Goal: Book appointment/travel/reservation

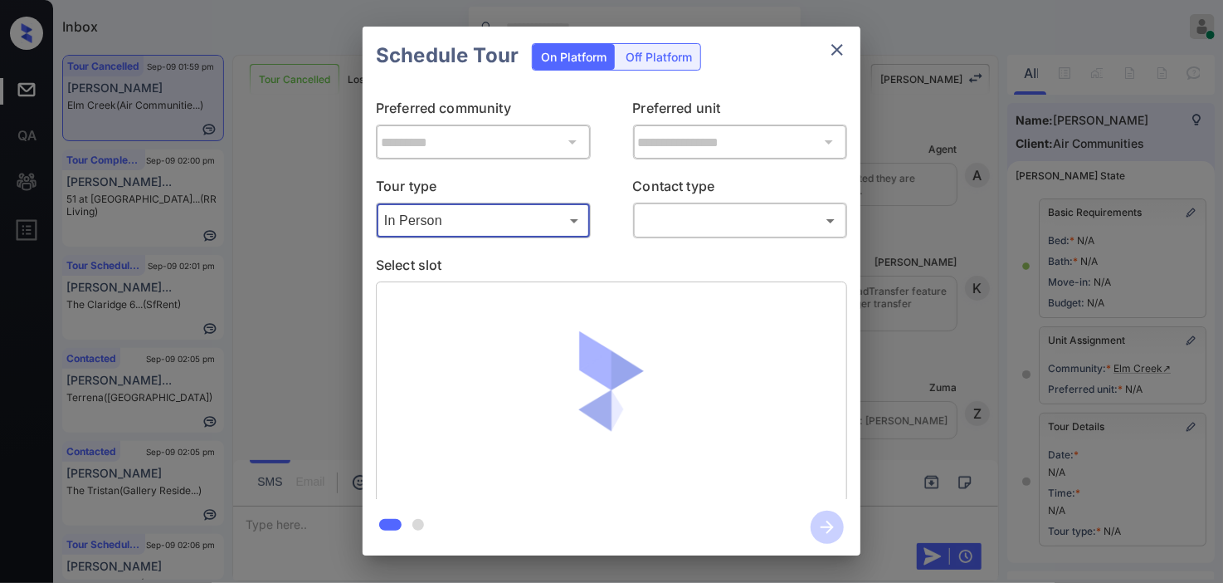
scroll to position [236, 0]
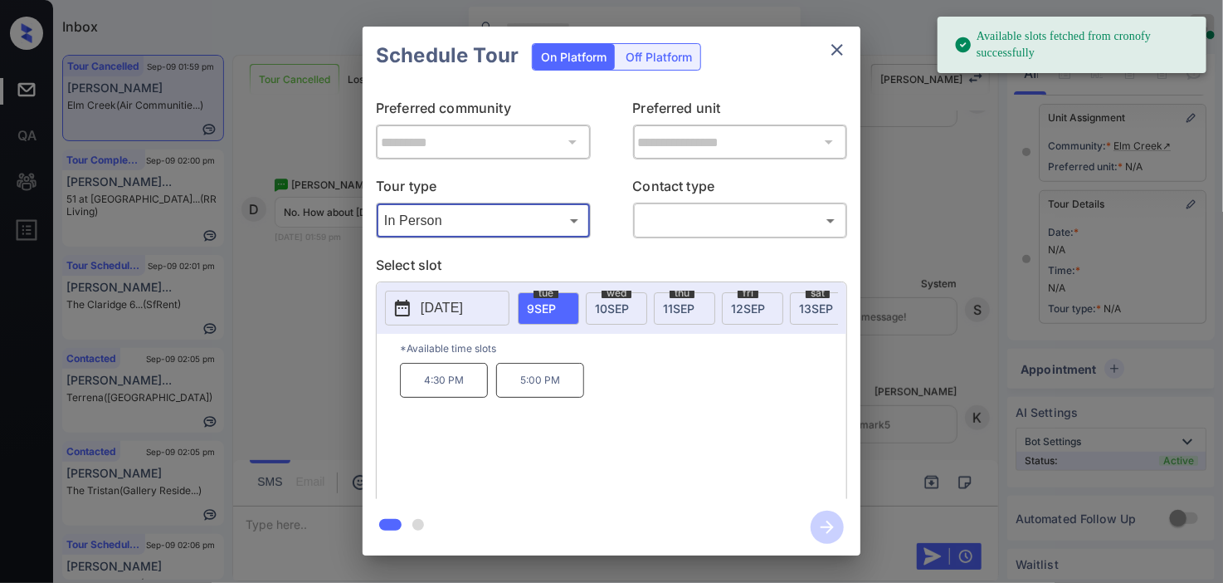
click at [425, 314] on p "[DATE]" at bounding box center [442, 308] width 42 height 20
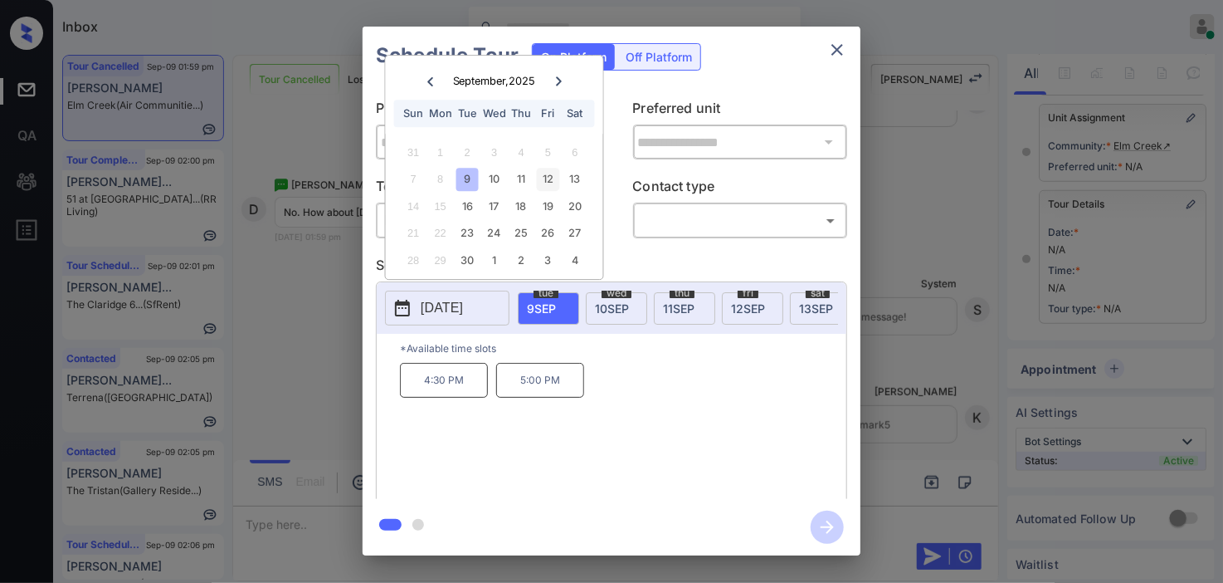
click at [544, 173] on div "12" at bounding box center [548, 179] width 22 height 22
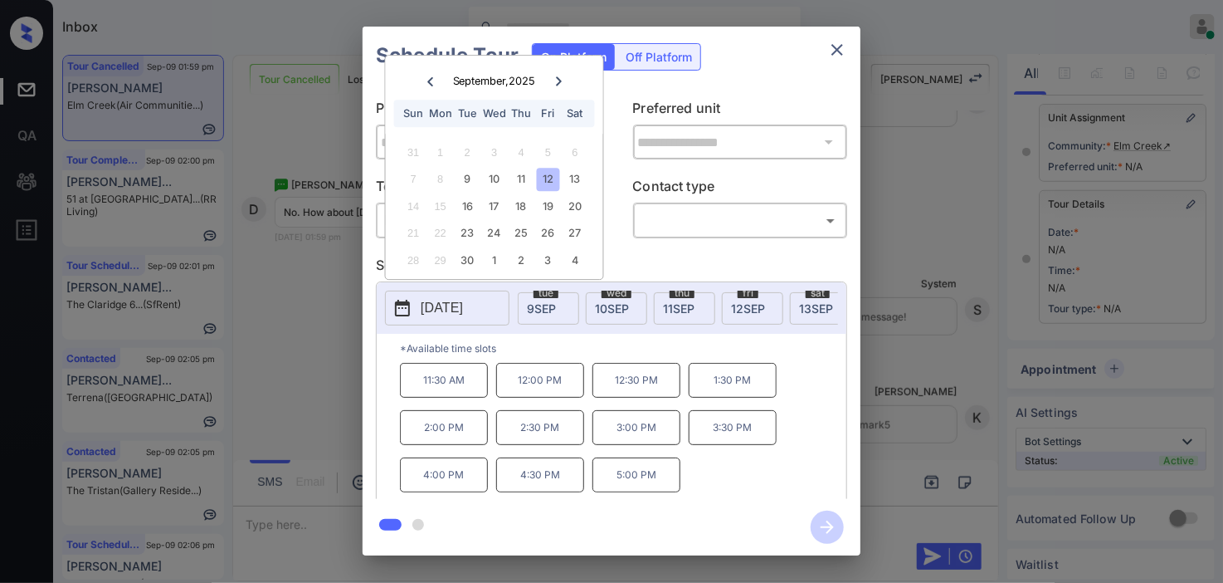
click at [908, 230] on div "**********" at bounding box center [611, 291] width 1223 height 582
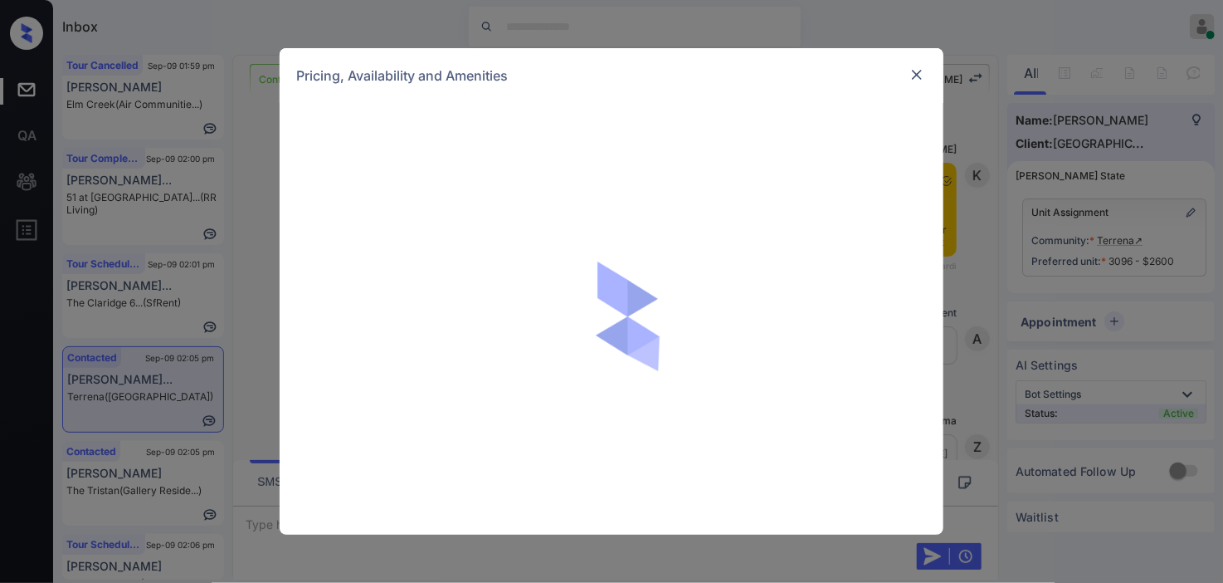
scroll to position [2271, 0]
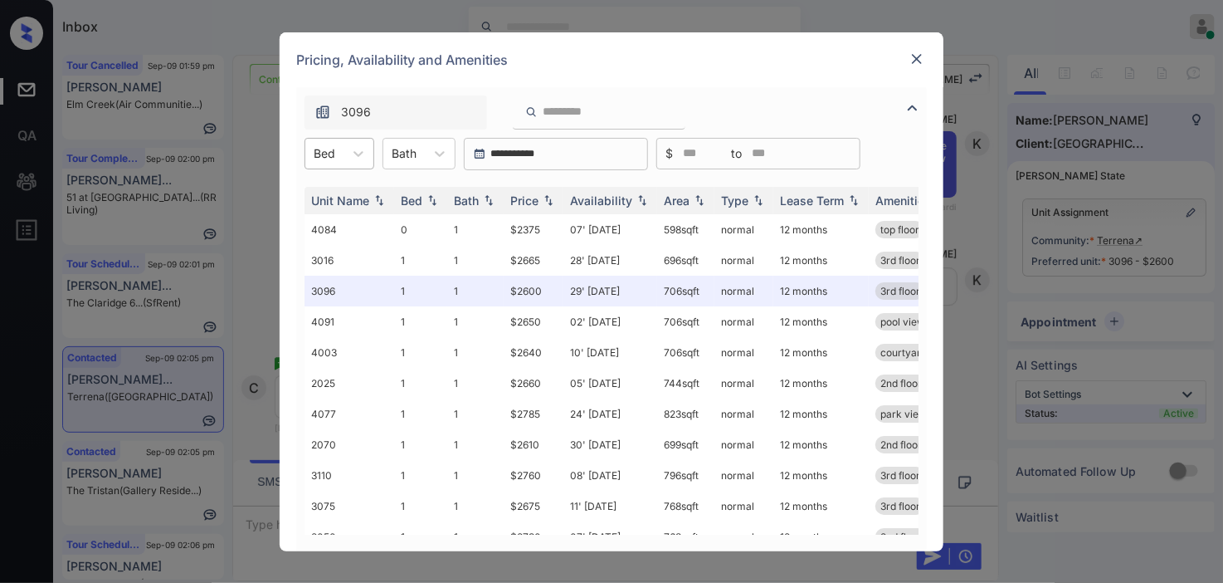
click at [340, 163] on div "Bed" at bounding box center [324, 153] width 38 height 24
click at [337, 224] on div "1" at bounding box center [340, 224] width 70 height 30
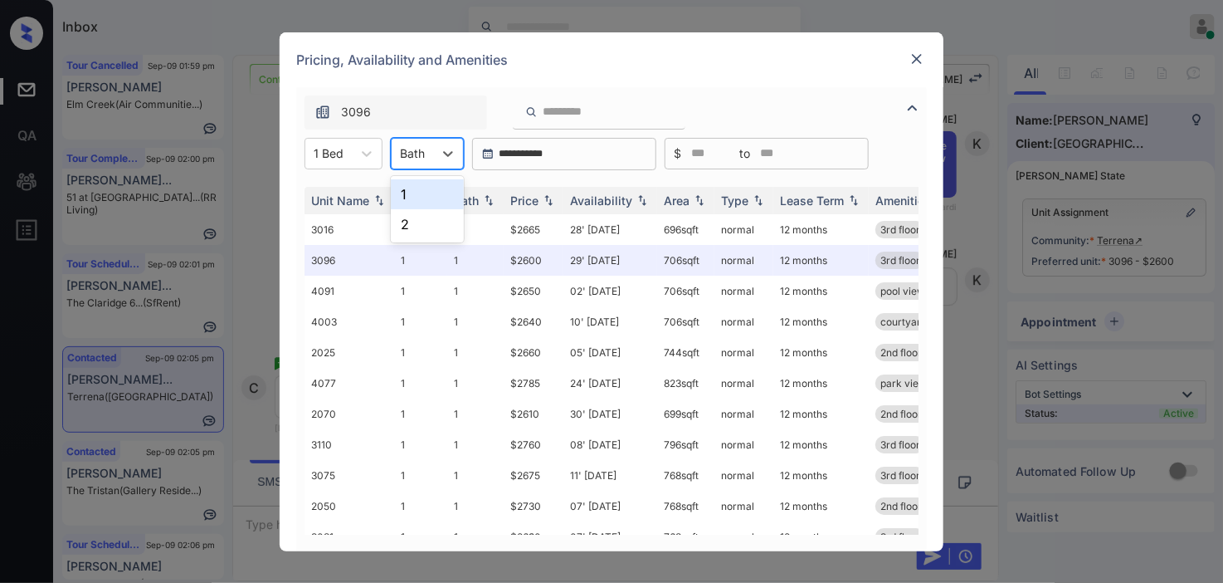
click at [423, 160] on div at bounding box center [412, 152] width 25 height 17
click at [419, 216] on div "2" at bounding box center [427, 224] width 73 height 30
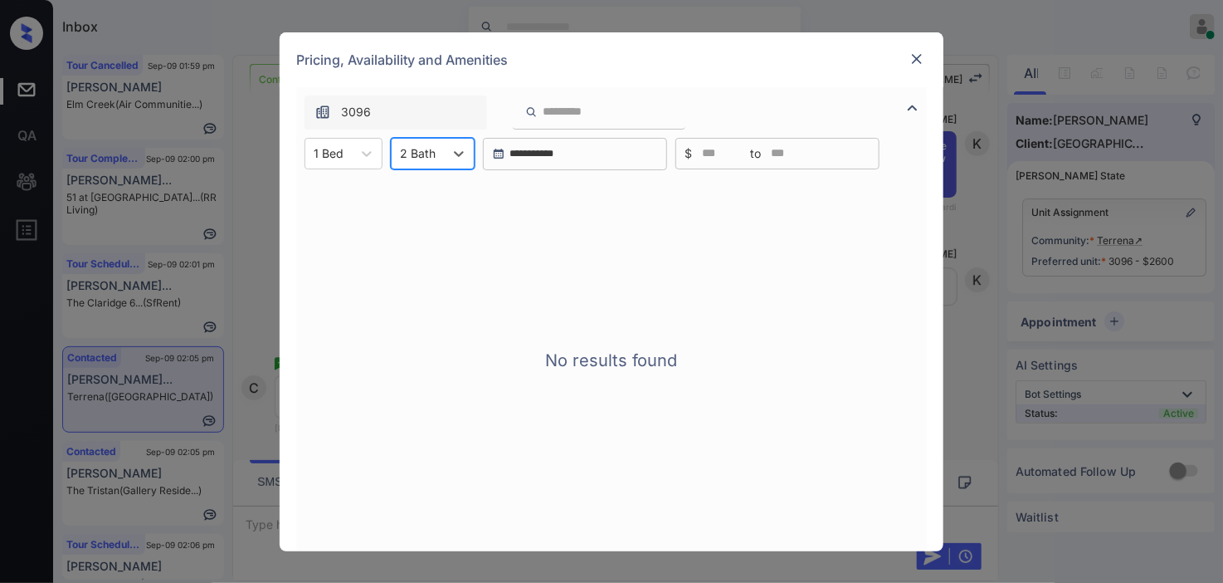
click at [429, 160] on div at bounding box center [418, 152] width 36 height 17
click at [426, 188] on div "1" at bounding box center [433, 194] width 84 height 30
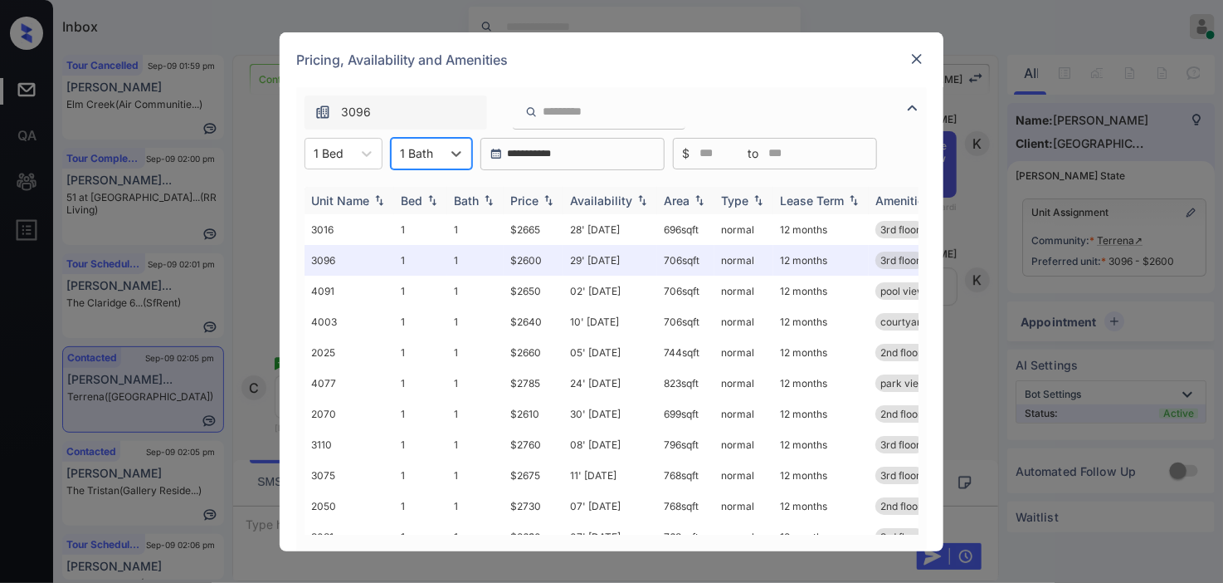
click at [546, 197] on img at bounding box center [548, 200] width 17 height 12
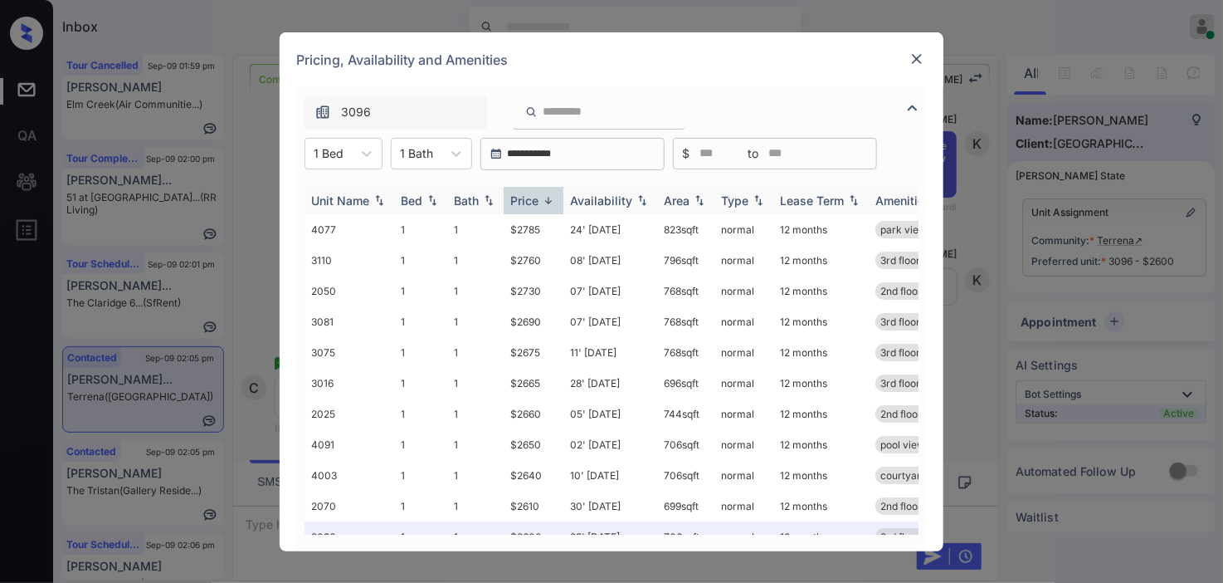
click at [546, 197] on img at bounding box center [548, 200] width 17 height 12
drag, startPoint x: 508, startPoint y: 222, endPoint x: 538, endPoint y: 222, distance: 29.9
click at [538, 222] on td "$2600" at bounding box center [534, 229] width 60 height 31
copy td "$260"
click at [558, 233] on td "$2600" at bounding box center [534, 229] width 60 height 31
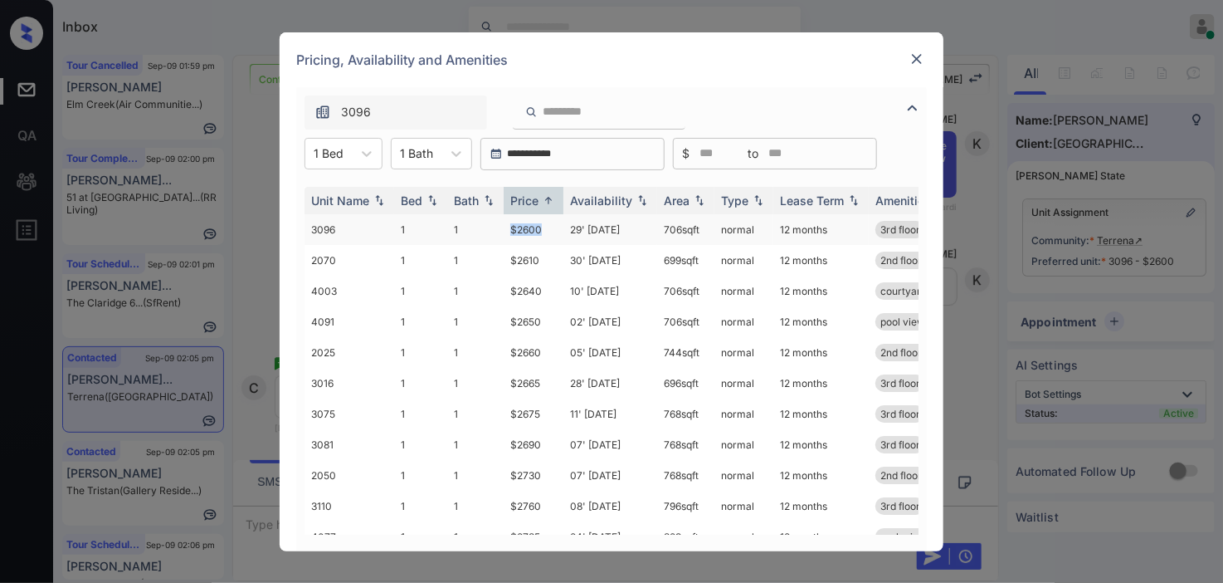
click at [549, 227] on td "$2600" at bounding box center [534, 229] width 60 height 31
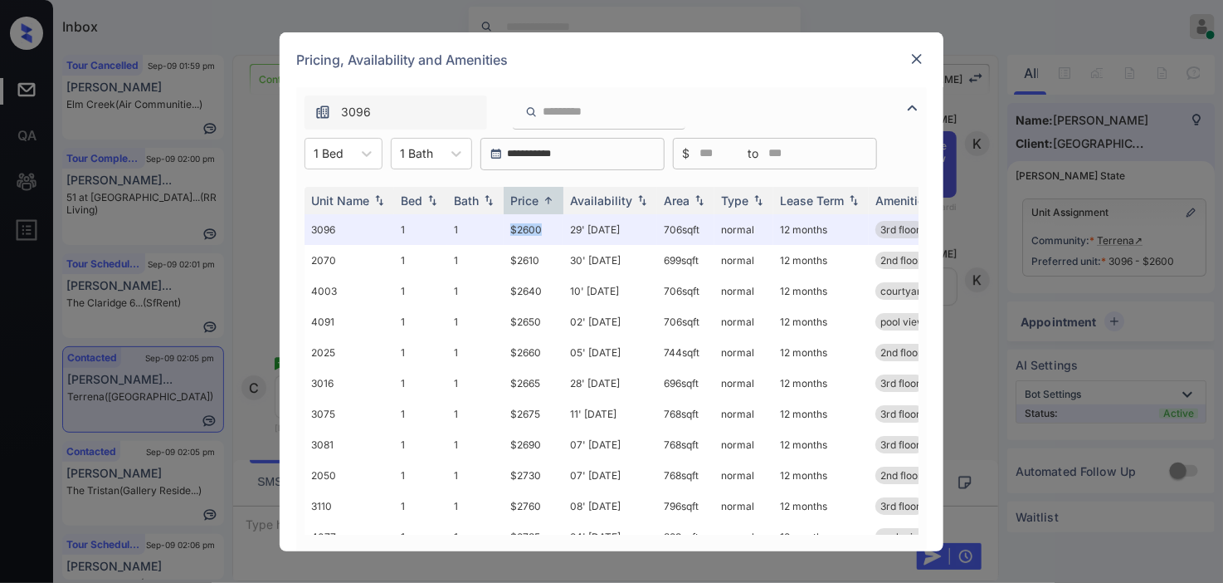
copy td "$2600"
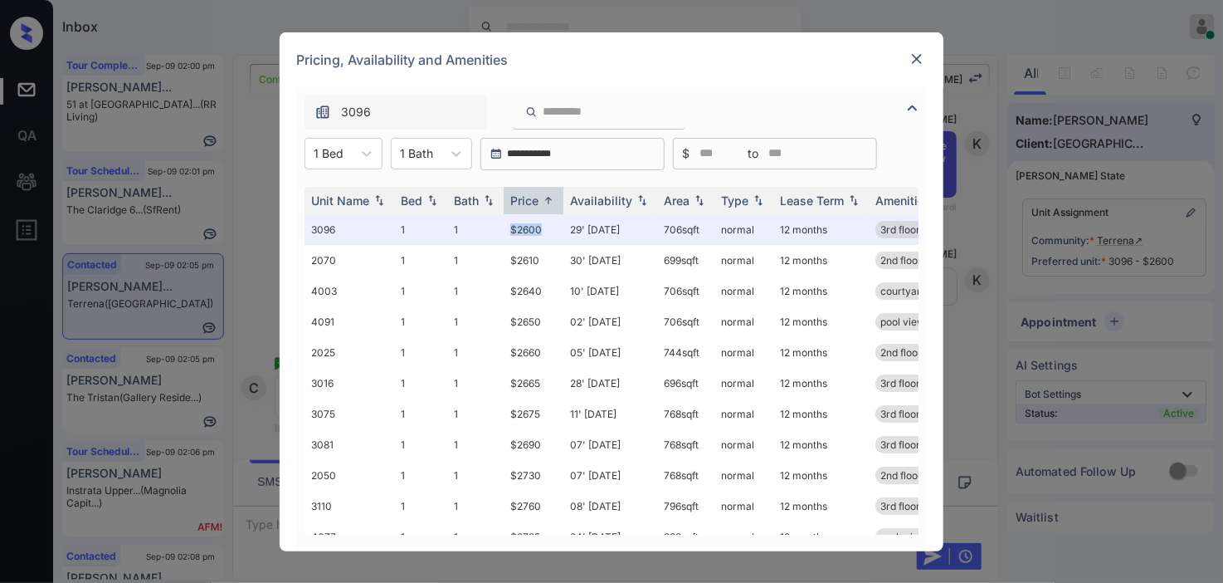
click at [1048, 218] on div "**********" at bounding box center [611, 291] width 1223 height 583
click at [919, 62] on img at bounding box center [917, 59] width 17 height 17
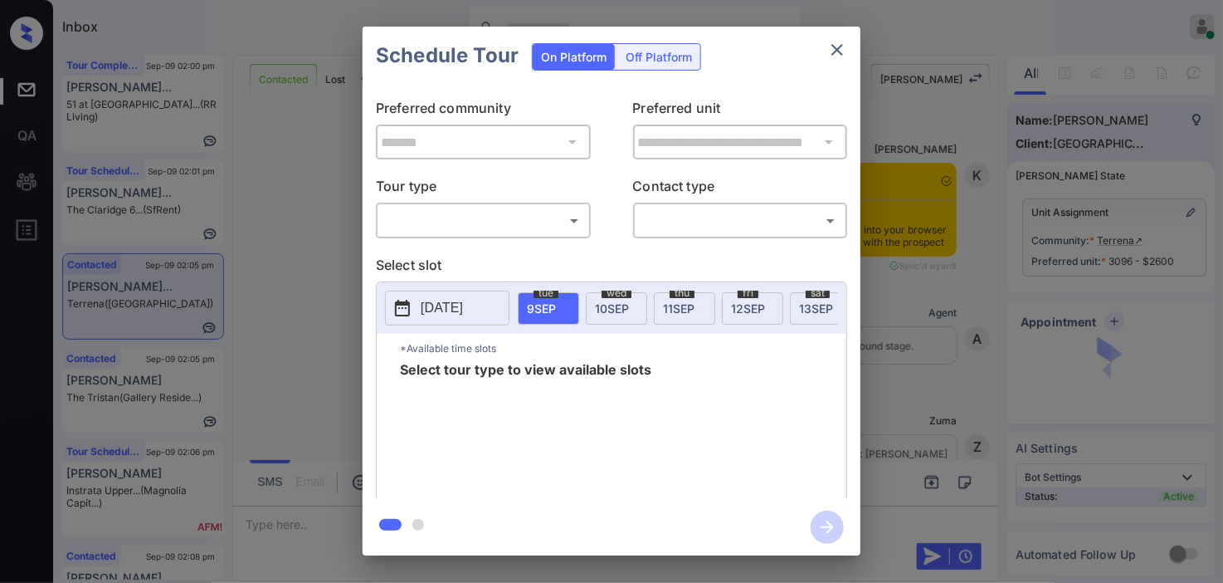
click at [517, 236] on div "​ ​" at bounding box center [483, 220] width 215 height 36
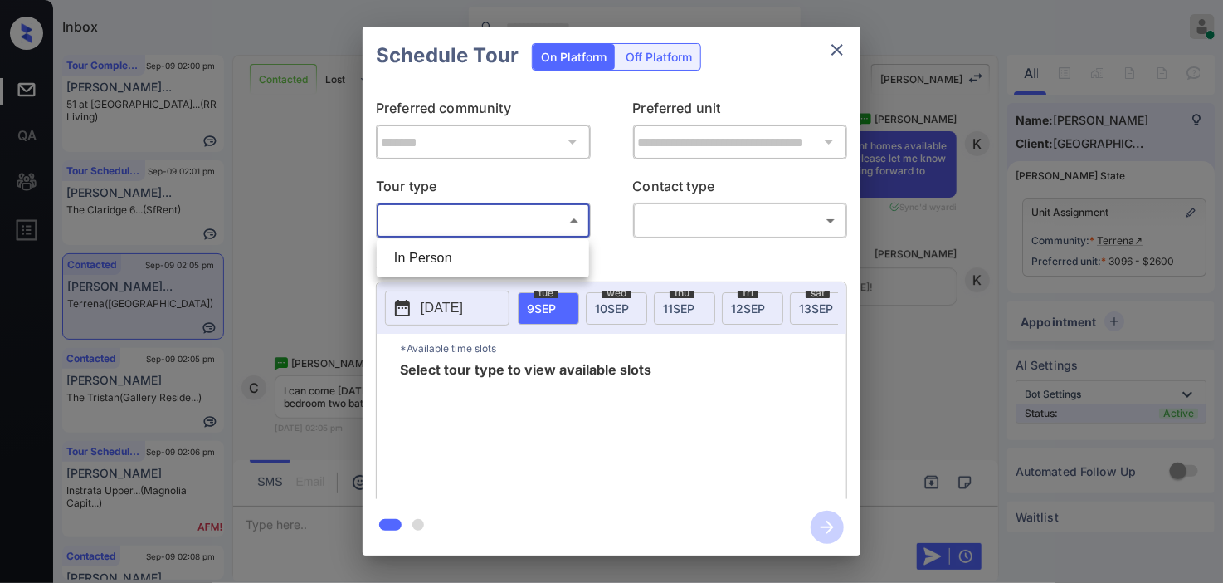
click at [518, 216] on body "Inbox Kristine Capara Online Set yourself offline Set yourself on break Profile…" at bounding box center [611, 291] width 1223 height 583
click at [510, 253] on li "In Person" at bounding box center [483, 258] width 204 height 30
type input "********"
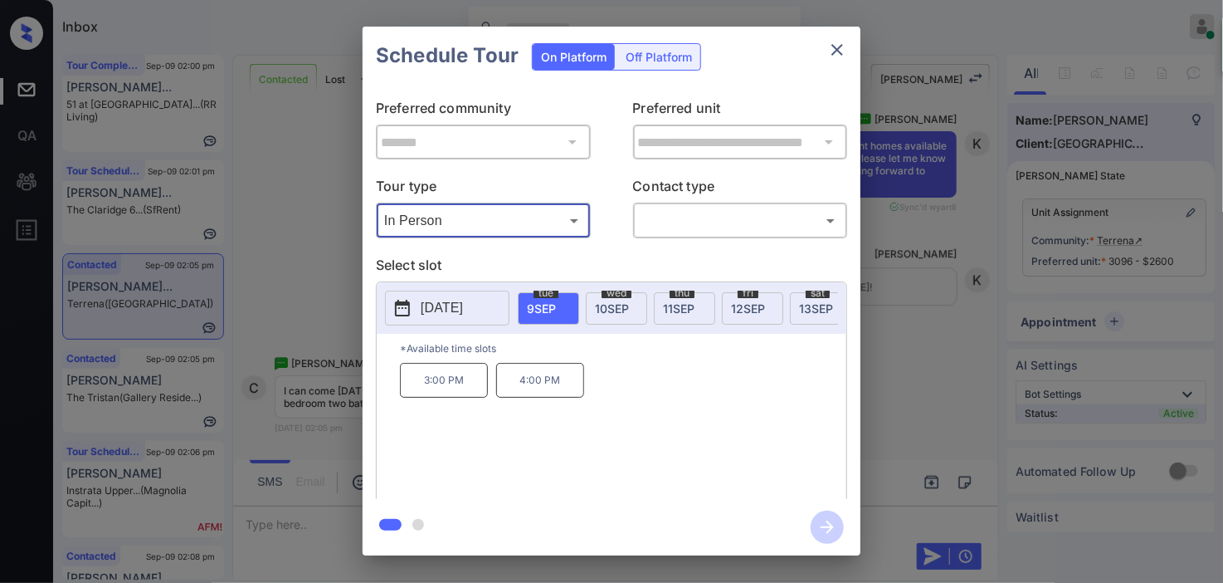
drag, startPoint x: 607, startPoint y: 307, endPoint x: 599, endPoint y: 295, distance: 13.8
click at [601, 302] on span "10 SEP" at bounding box center [612, 308] width 34 height 14
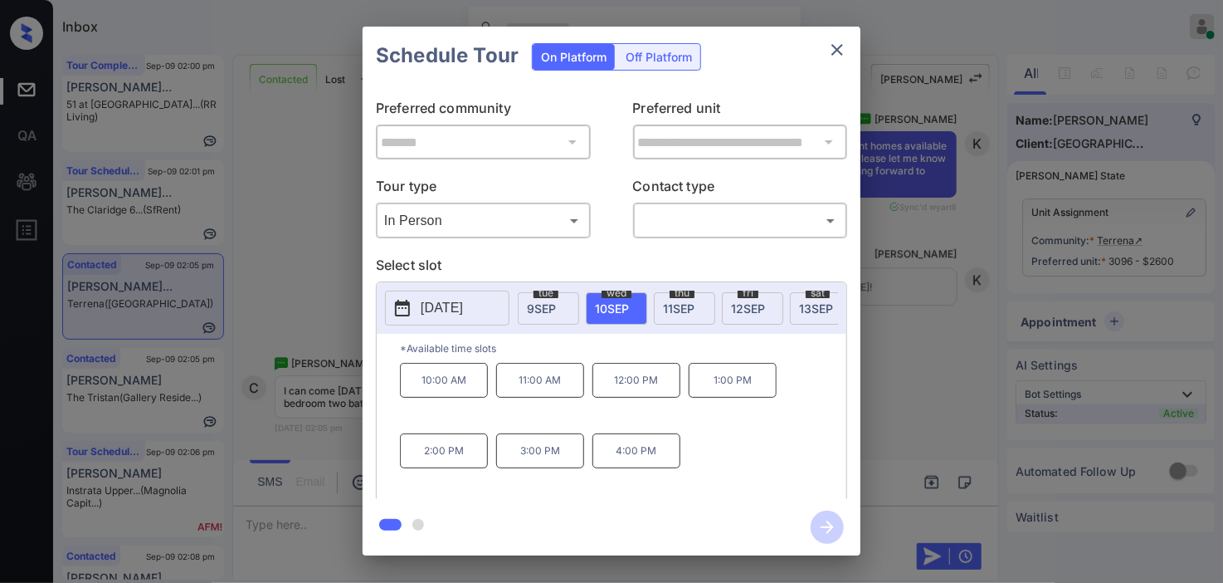
drag, startPoint x: 873, startPoint y: 279, endPoint x: 872, endPoint y: 214, distance: 64.7
click at [872, 214] on div "**********" at bounding box center [611, 291] width 1223 height 582
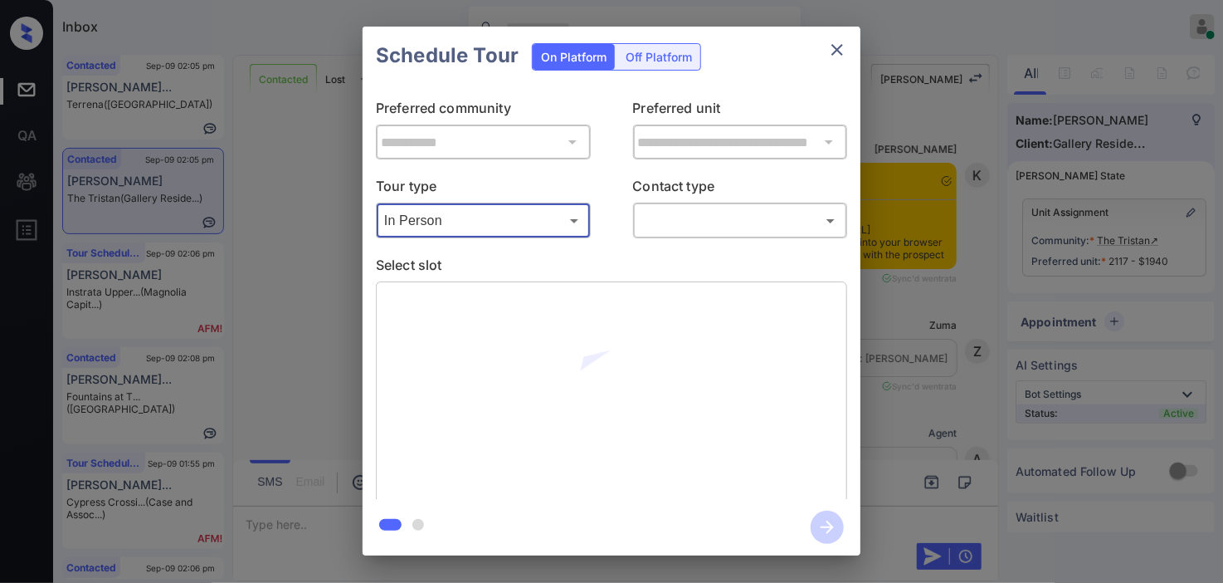
scroll to position [1044, 0]
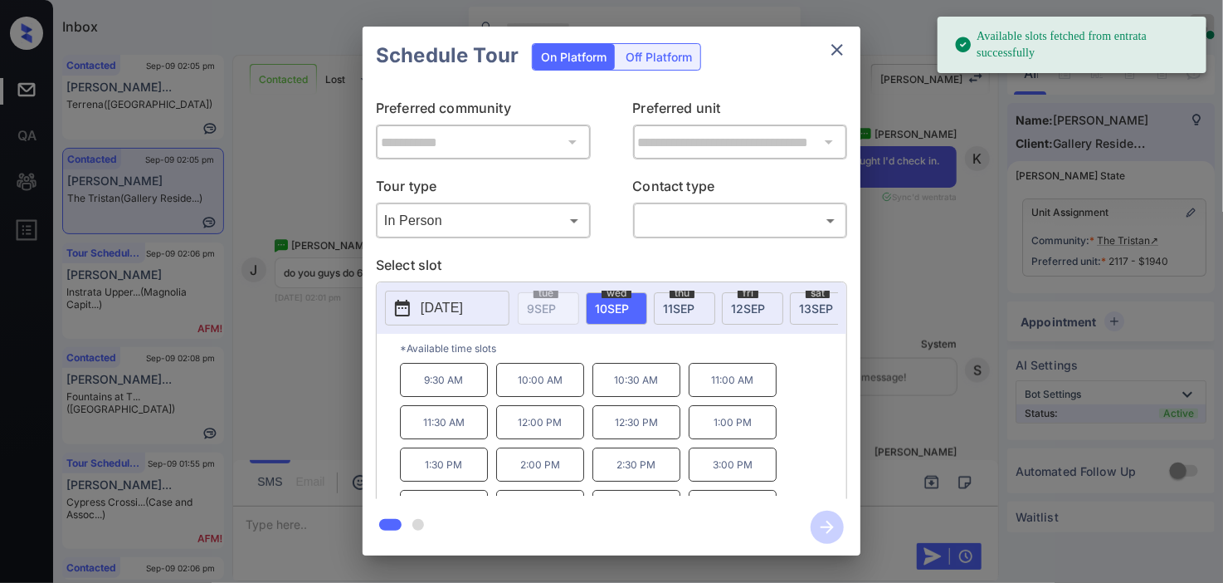
click at [1036, 225] on div "**********" at bounding box center [611, 291] width 1223 height 582
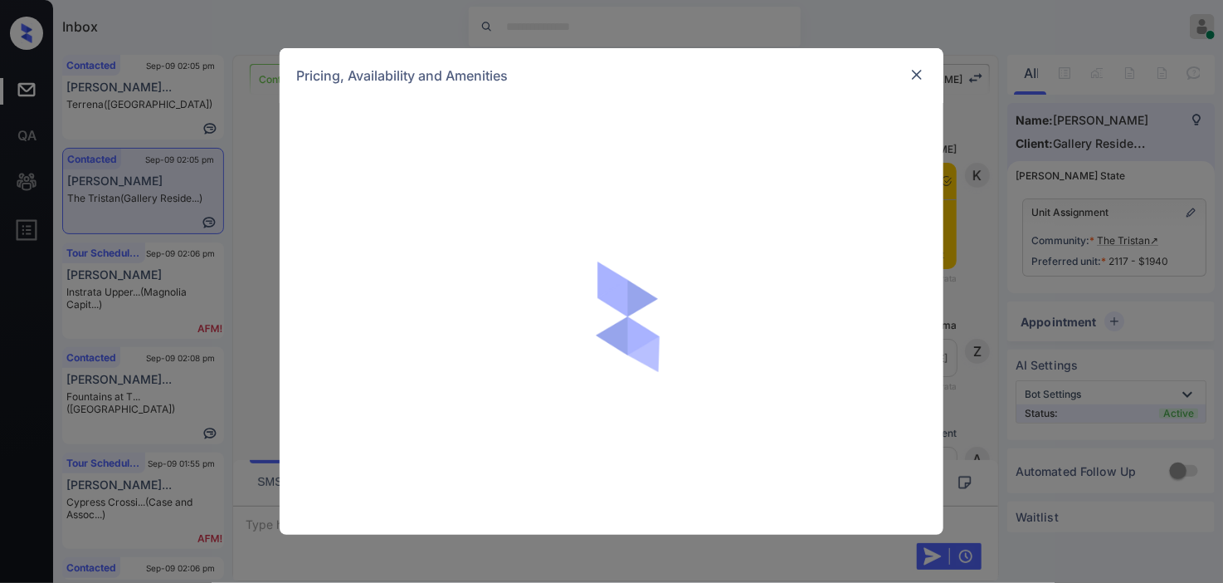
scroll to position [1044, 0]
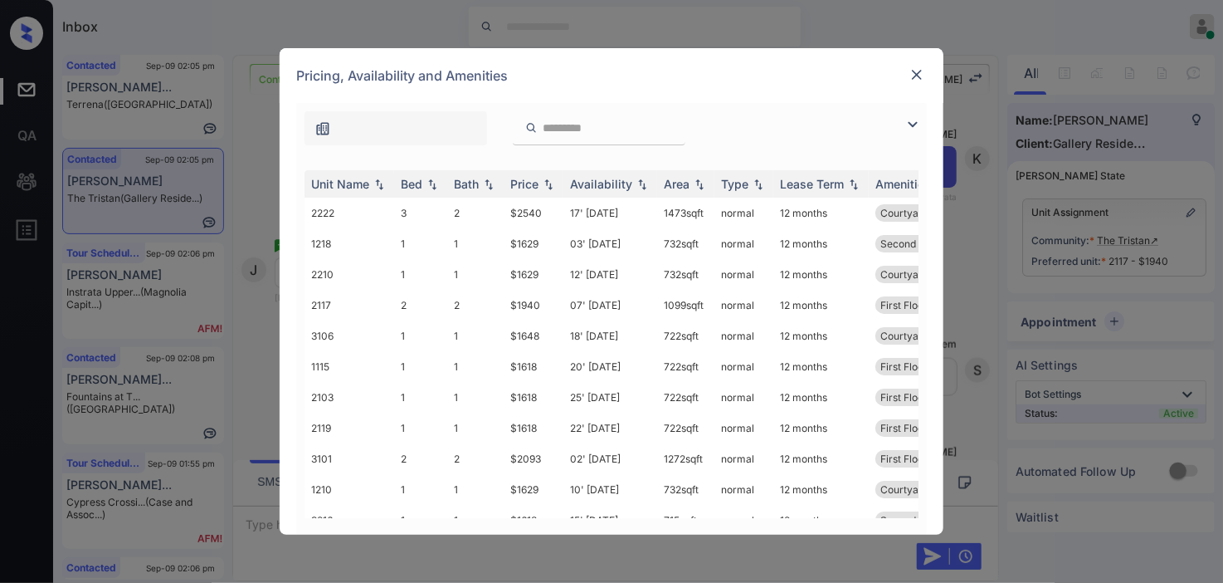
click at [918, 130] on img at bounding box center [913, 125] width 20 height 20
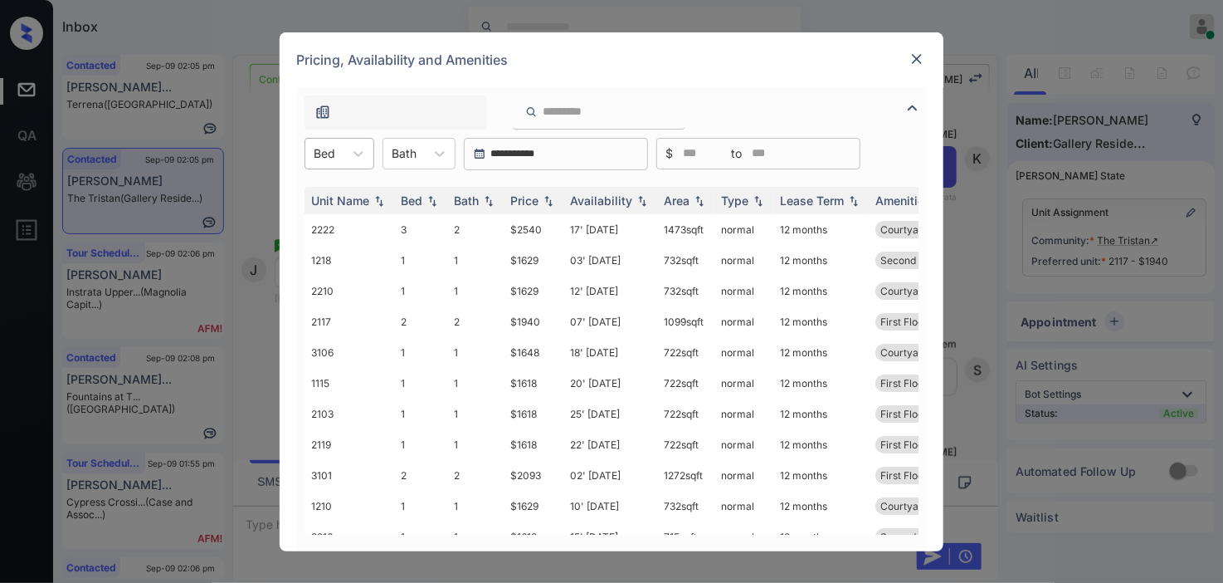
click at [333, 146] on div "Bed" at bounding box center [324, 153] width 38 height 24
click at [329, 213] on div "2" at bounding box center [340, 224] width 70 height 30
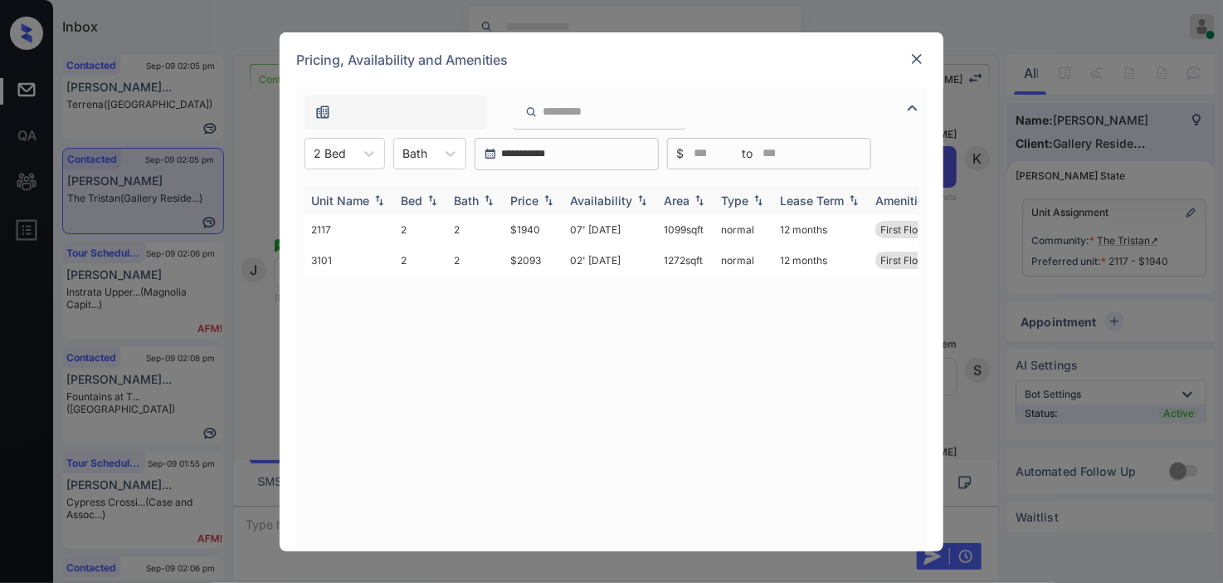
click at [543, 202] on img at bounding box center [548, 200] width 17 height 12
drag, startPoint x: 495, startPoint y: 222, endPoint x: 542, endPoint y: 224, distance: 46.5
click at [542, 224] on tr "2117 2 2 $1940 07' Sep 25 1099 sqft normal 12 months First Floor" at bounding box center [738, 229] width 867 height 31
copy tr "$1940"
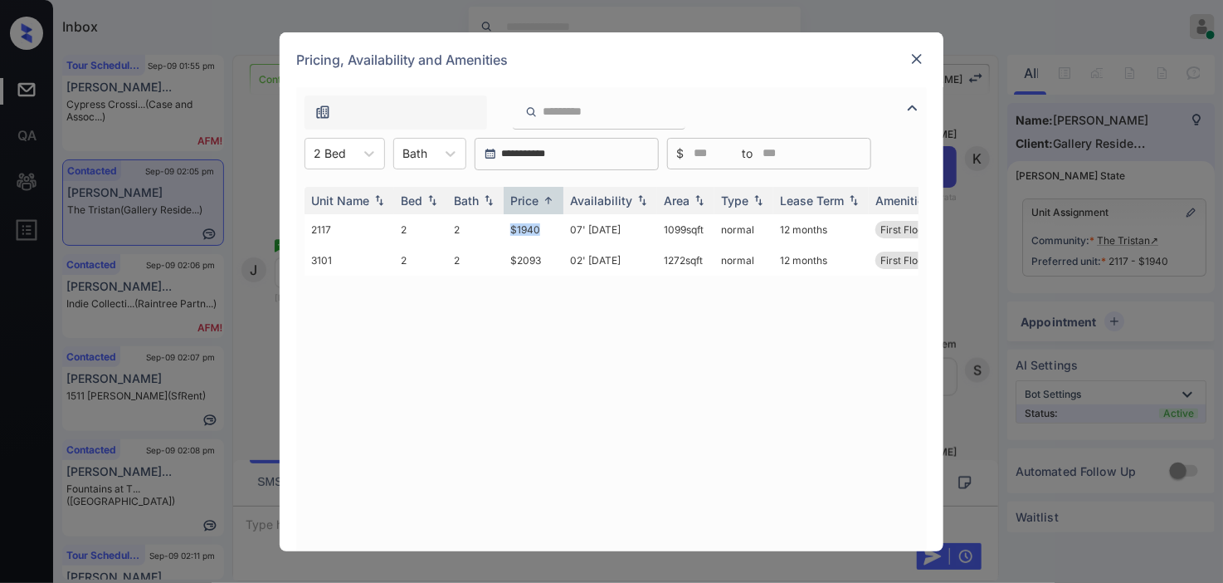
click at [918, 53] on img at bounding box center [917, 59] width 17 height 17
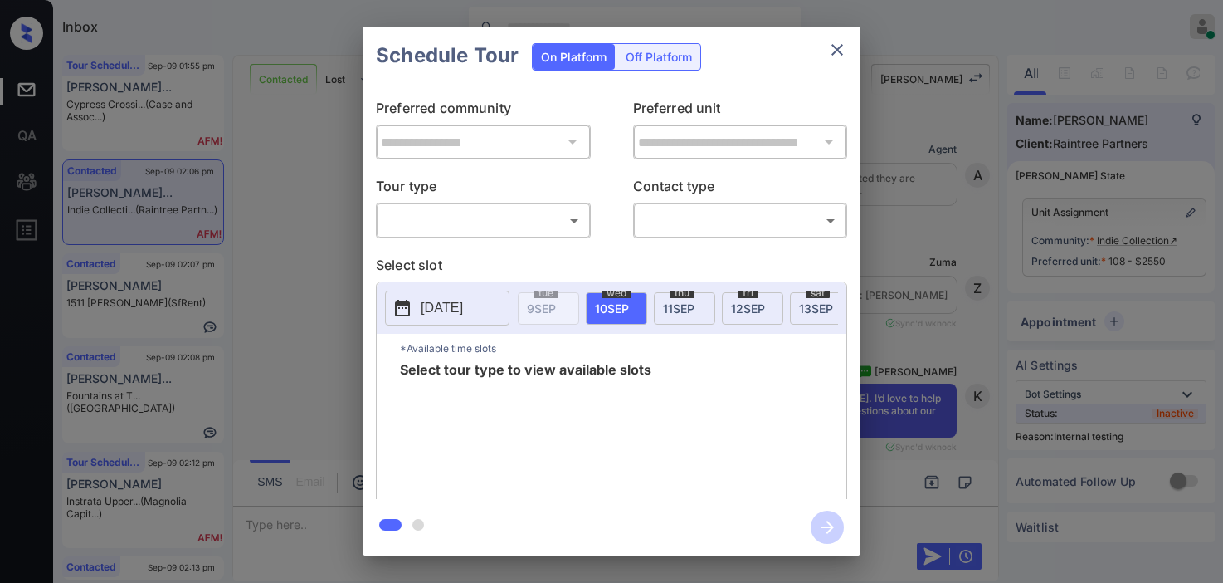
click at [478, 224] on body "Inbox [PERSON_NAME] Online Set yourself offline Set yourself on break Profile S…" at bounding box center [611, 291] width 1223 height 583
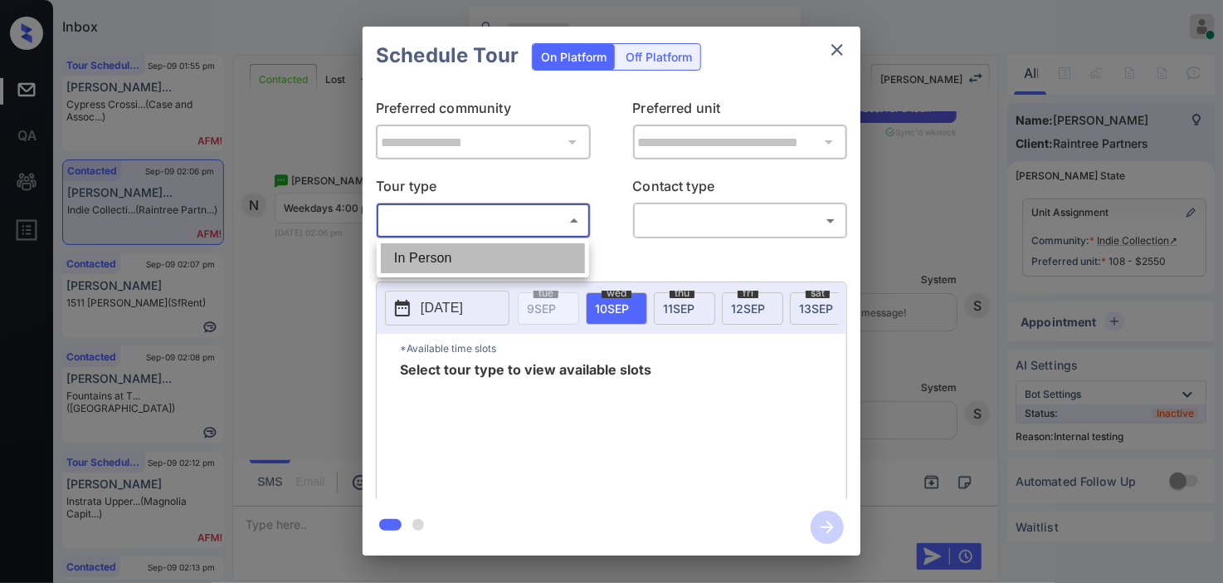
click at [484, 255] on li "In Person" at bounding box center [483, 258] width 204 height 30
type input "********"
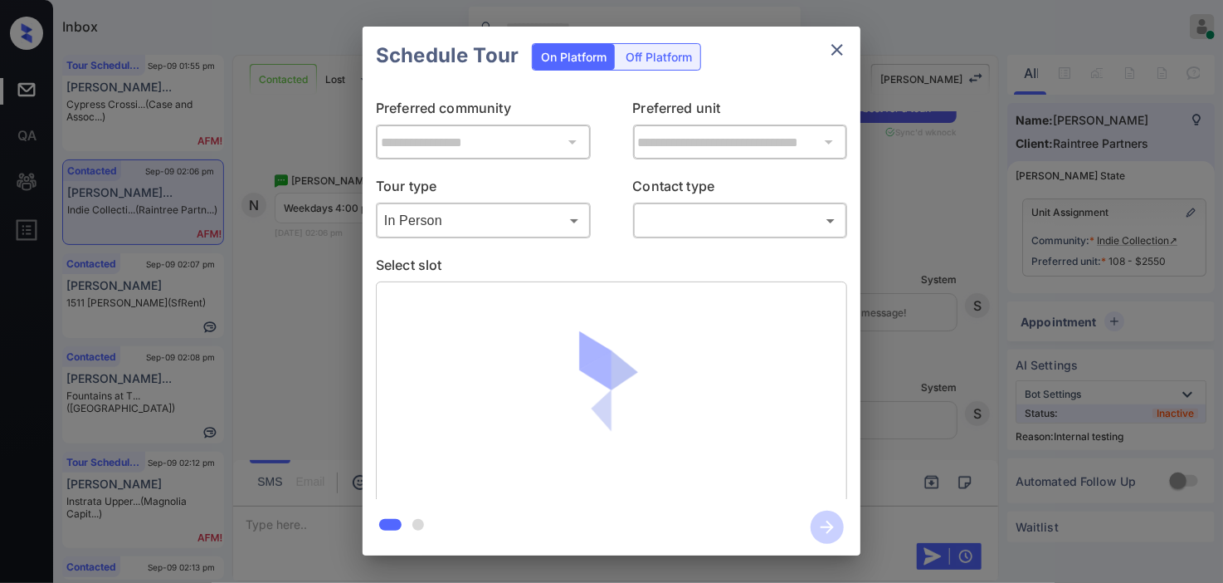
click at [423, 304] on div at bounding box center [611, 392] width 471 height 222
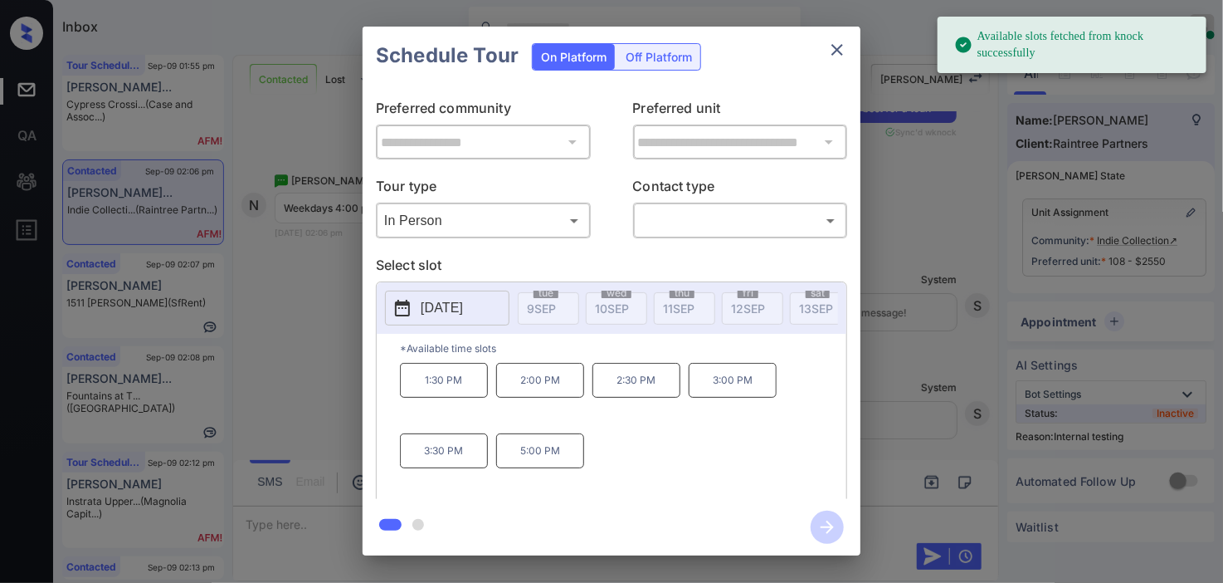
click at [416, 307] on button "[DATE]" at bounding box center [447, 307] width 124 height 35
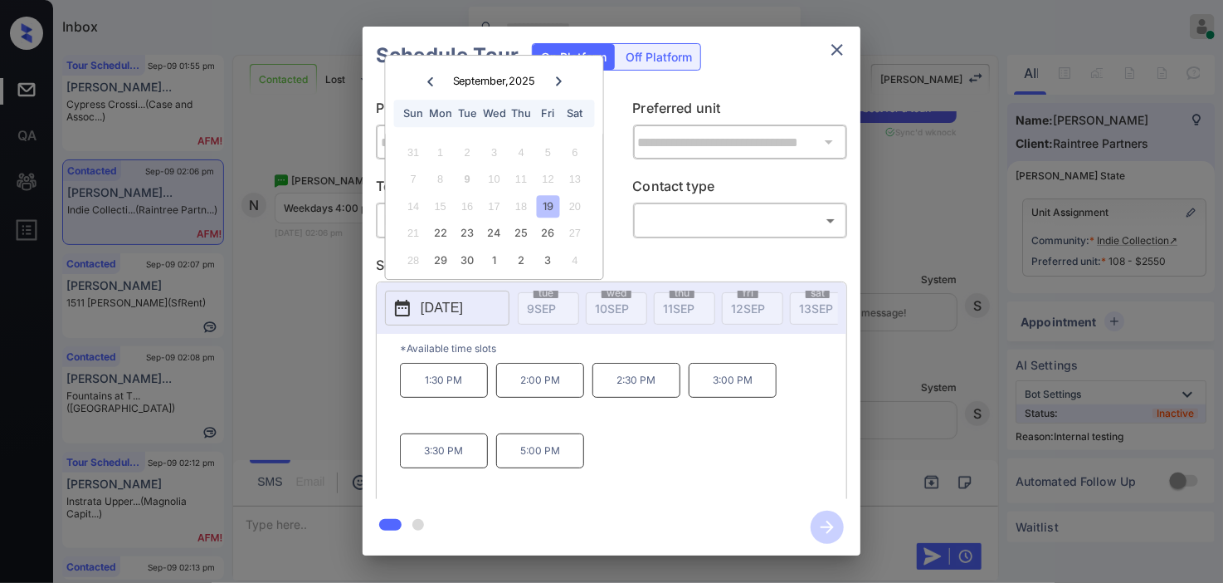
click at [839, 52] on icon "close" at bounding box center [837, 50] width 20 height 20
